Goal: Information Seeking & Learning: Learn about a topic

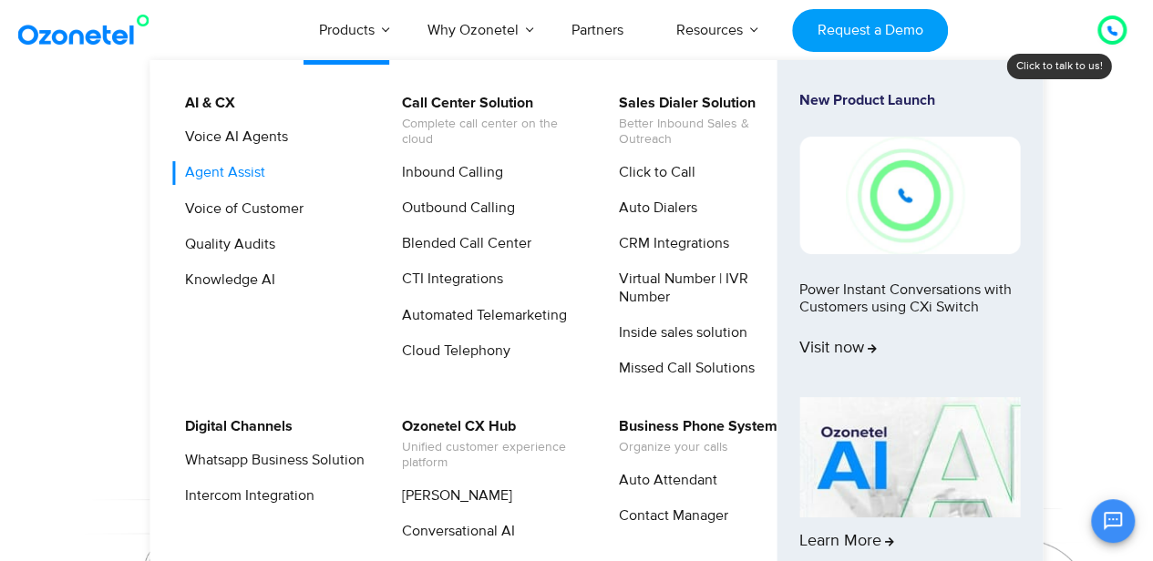
click at [208, 172] on link "Agent Assist" at bounding box center [220, 172] width 95 height 23
